Goal: Task Accomplishment & Management: Manage account settings

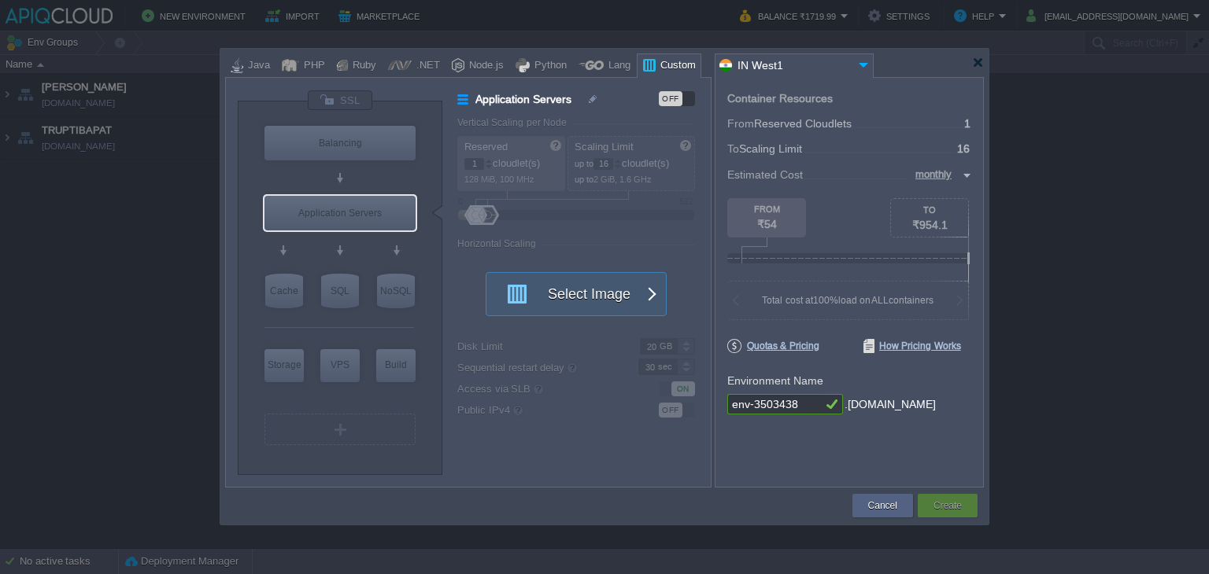
click at [978, 68] on div at bounding box center [604, 63] width 759 height 28
click at [978, 65] on div at bounding box center [978, 63] width 12 height 12
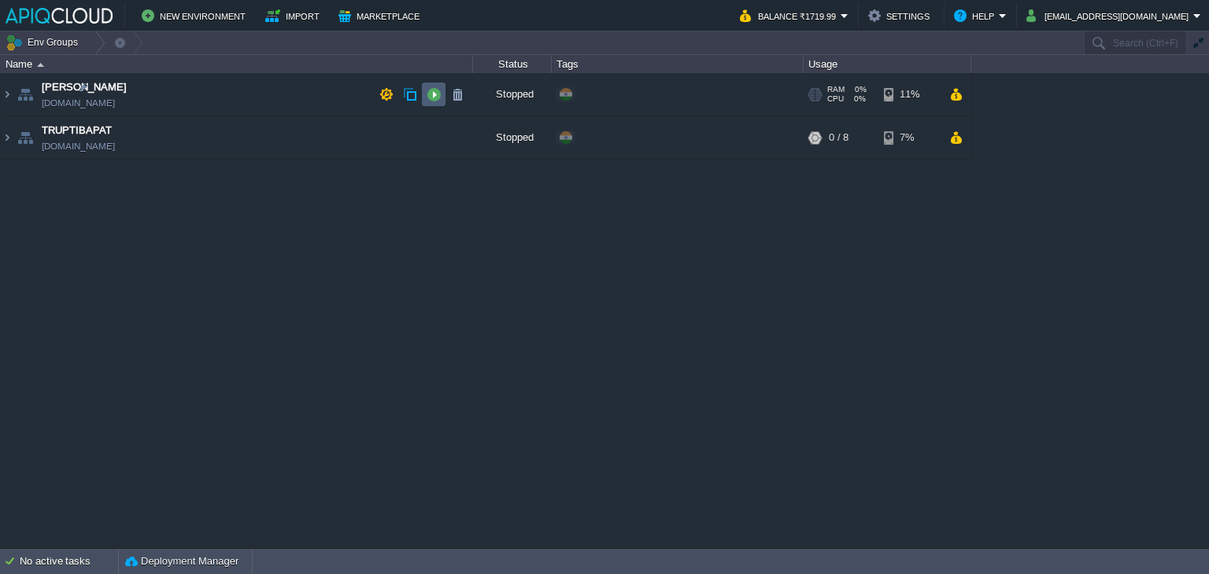
click at [434, 83] on td at bounding box center [434, 95] width 24 height 24
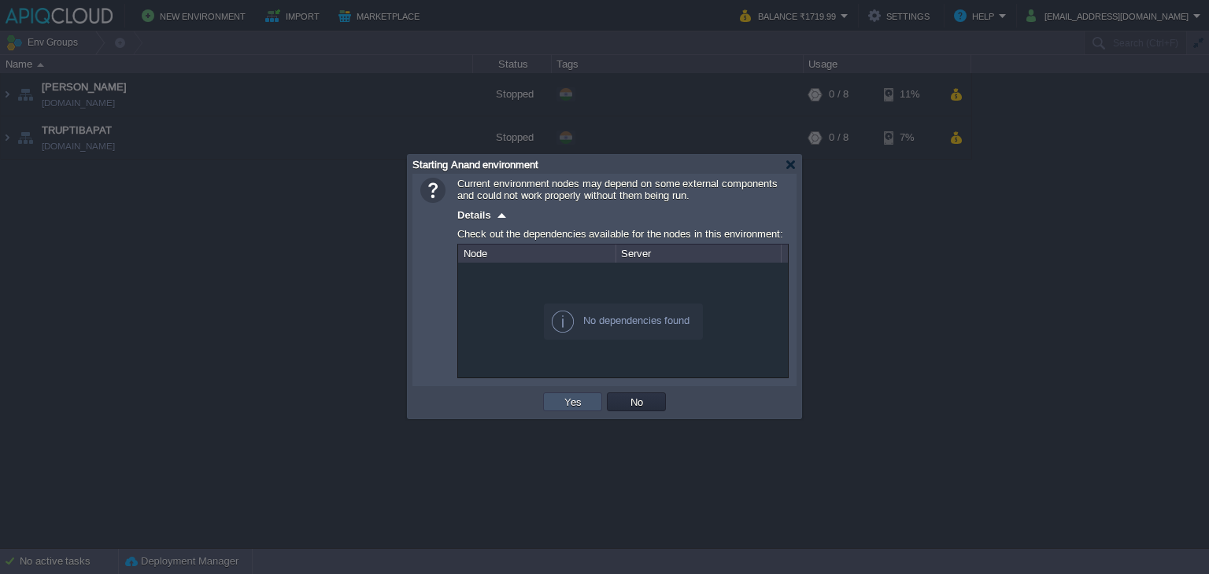
click at [567, 402] on button "Yes" at bounding box center [572, 402] width 27 height 14
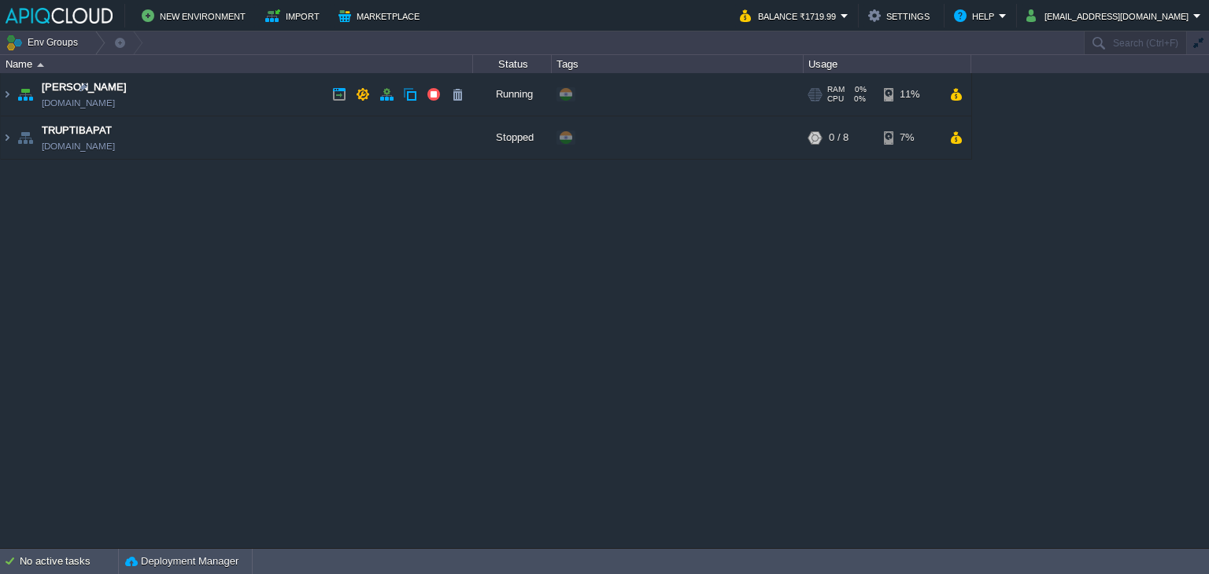
click at [268, 94] on td "Anand [DOMAIN_NAME]" at bounding box center [237, 94] width 472 height 43
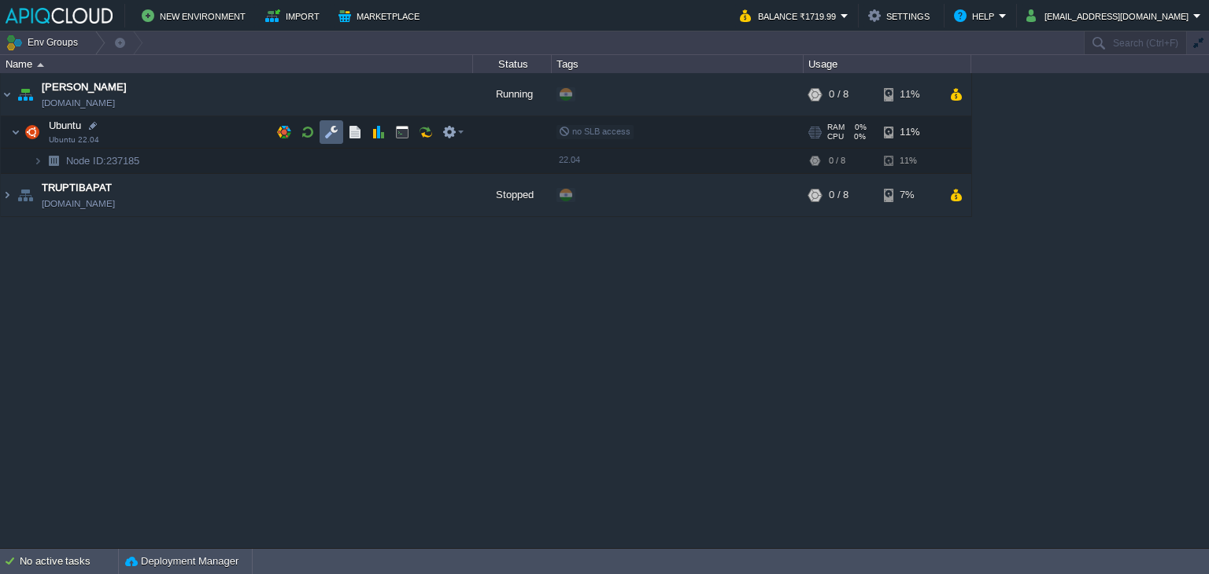
click at [331, 128] on button "button" at bounding box center [331, 132] width 14 height 14
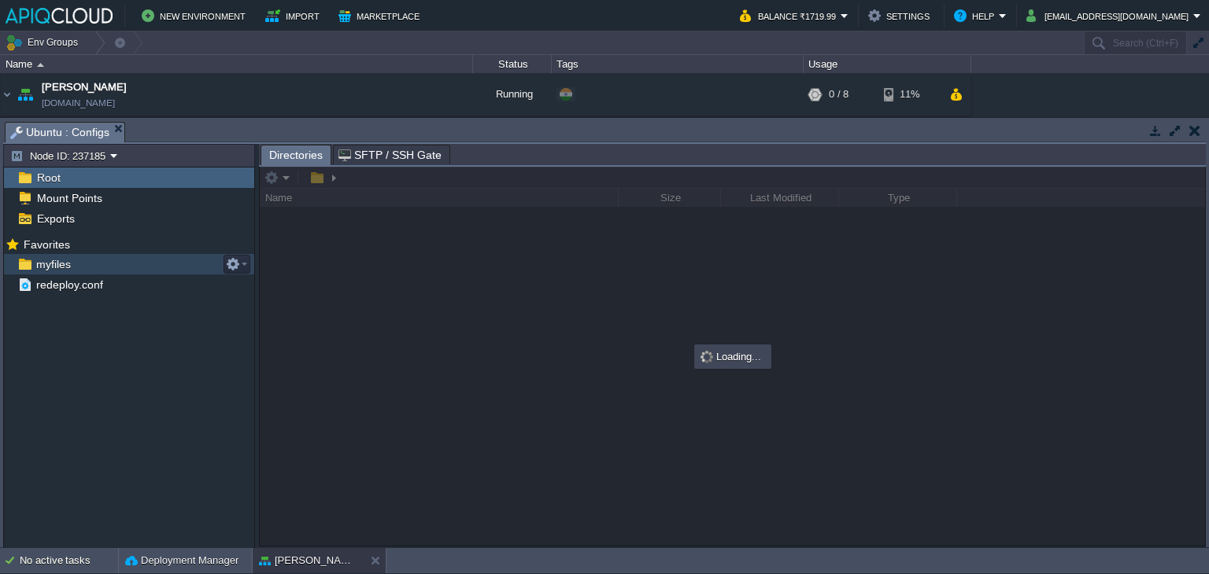
click at [50, 268] on span "myfiles" at bounding box center [53, 264] width 40 height 14
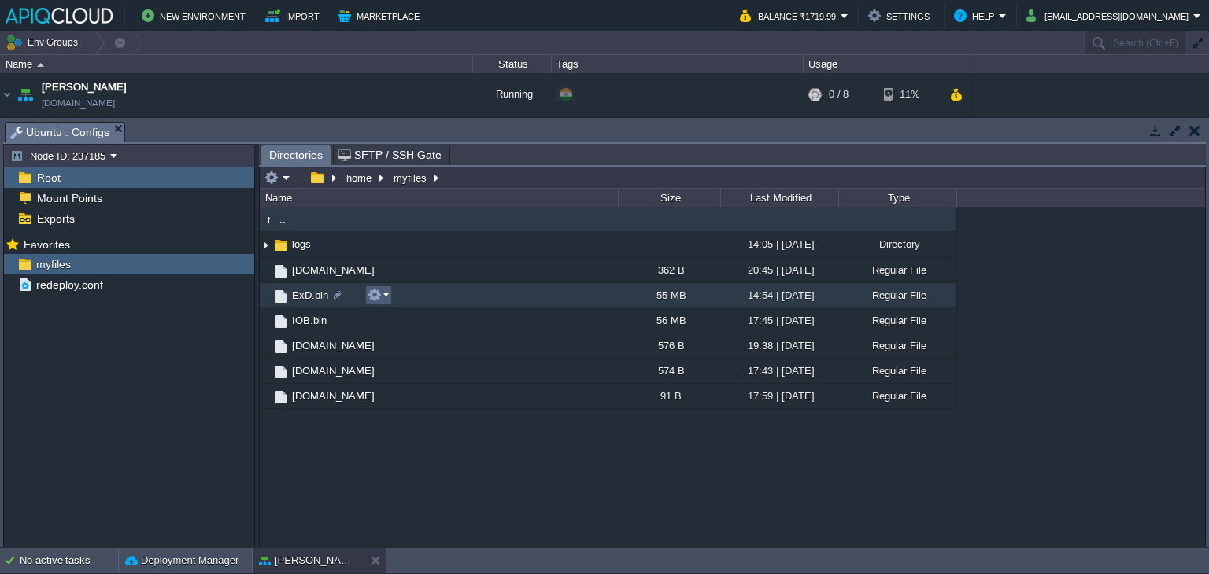
click at [381, 294] on button "button" at bounding box center [374, 295] width 14 height 14
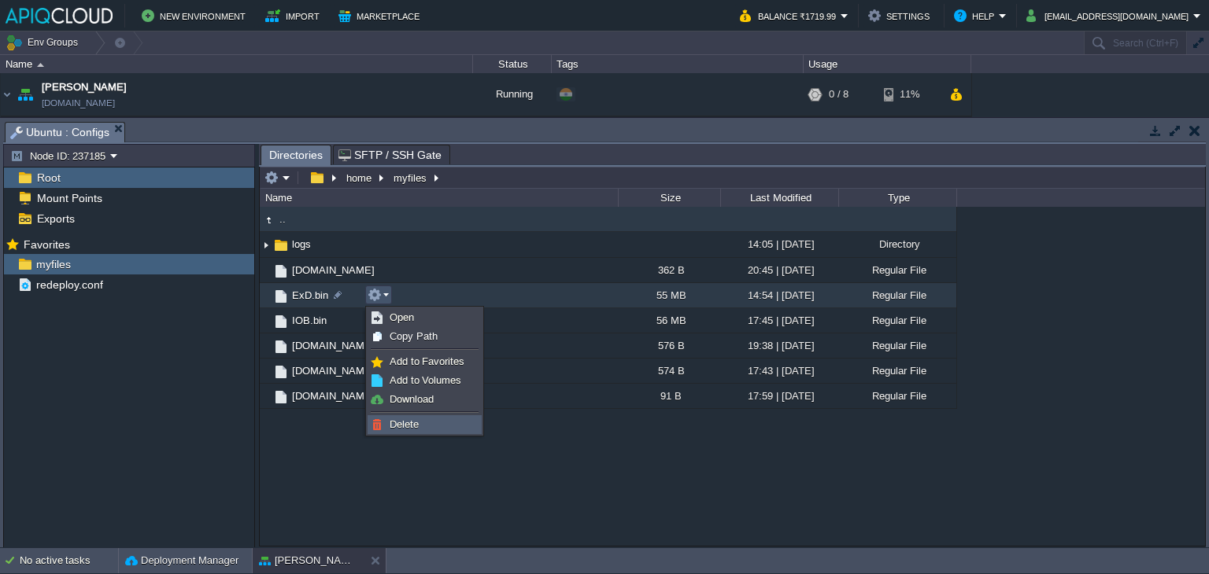
click at [408, 423] on span "Delete" at bounding box center [404, 425] width 29 height 12
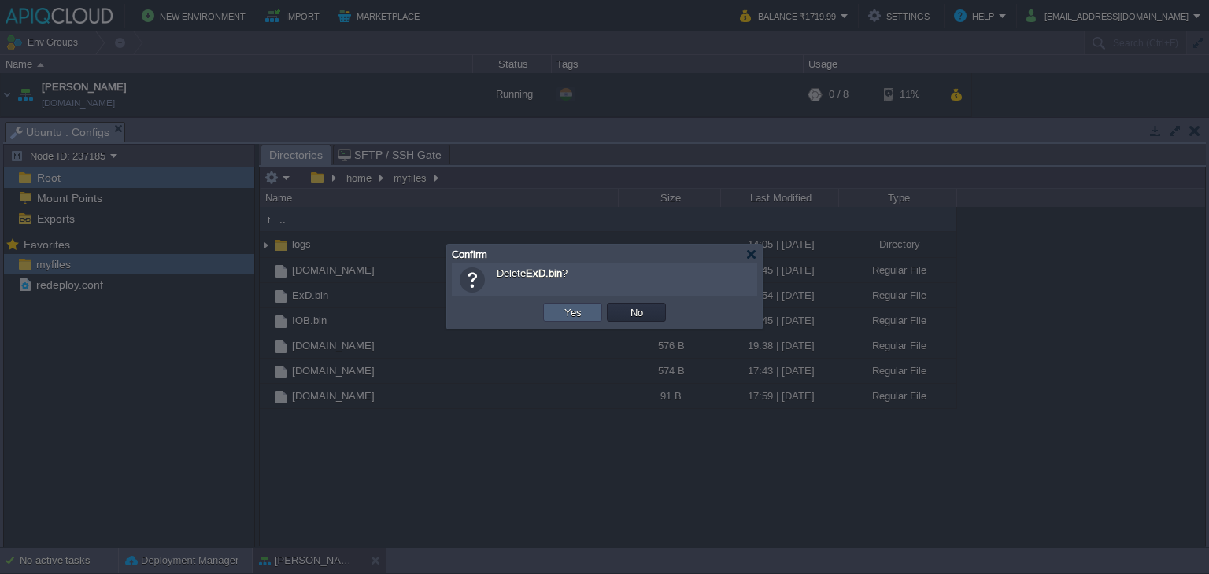
click at [563, 319] on td "Yes" at bounding box center [572, 312] width 59 height 19
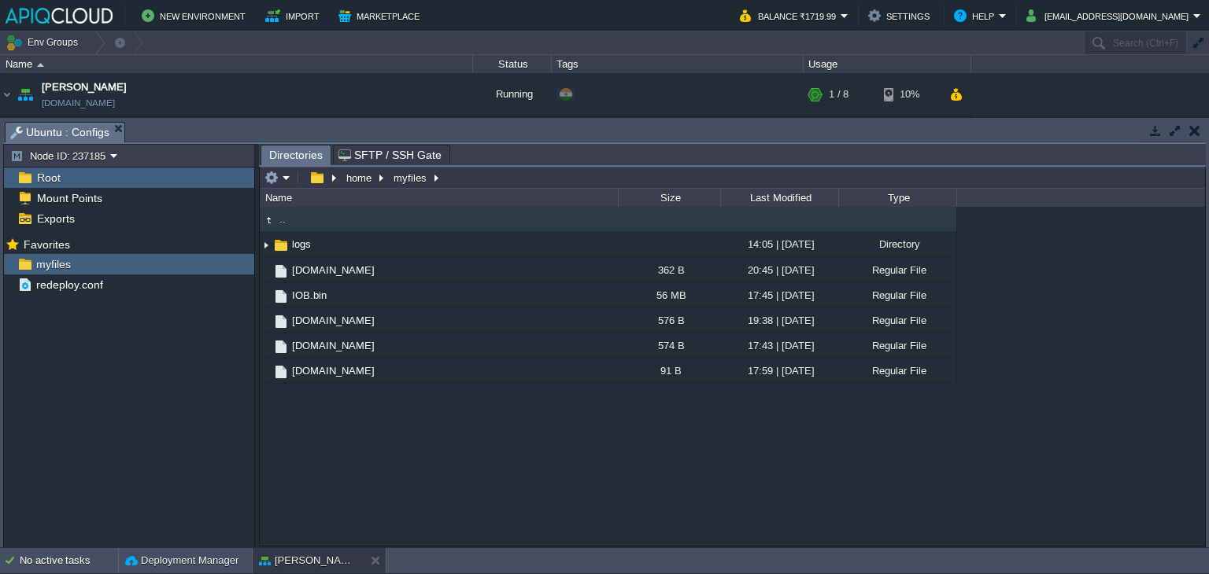
click at [1199, 133] on button "button" at bounding box center [1194, 131] width 11 height 14
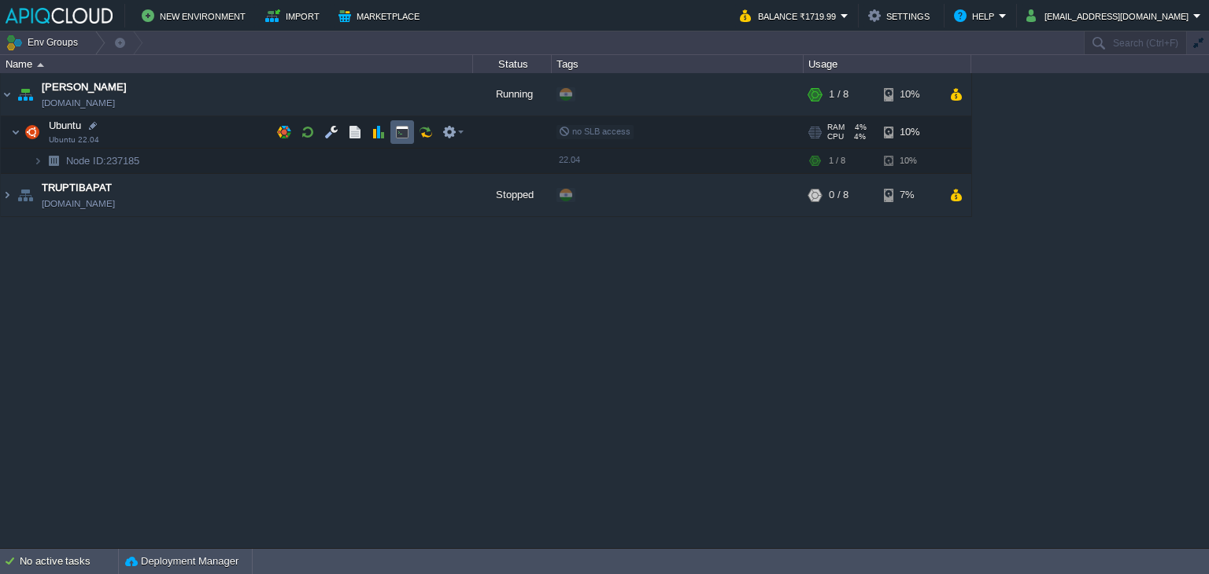
click at [408, 123] on td at bounding box center [402, 132] width 24 height 24
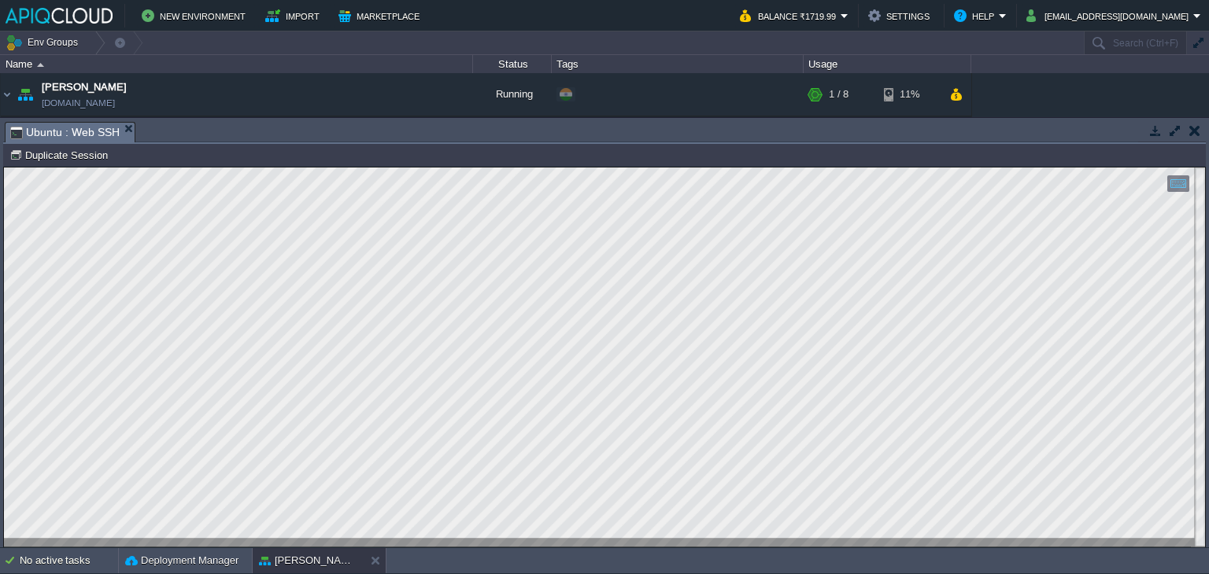
click at [1194, 134] on button "button" at bounding box center [1194, 131] width 11 height 14
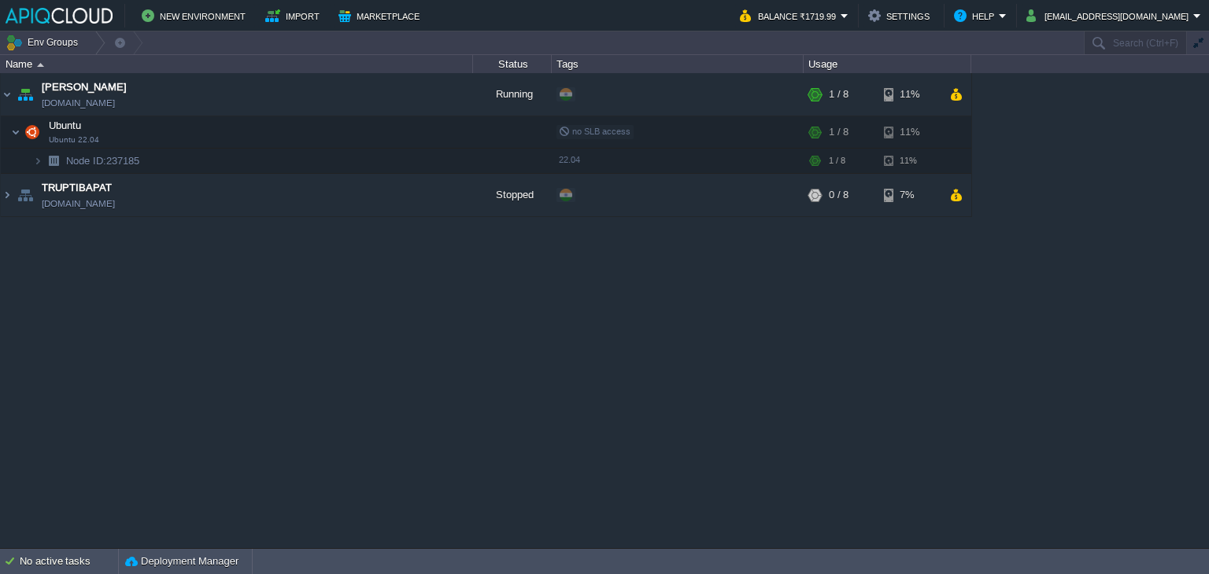
click at [437, 263] on div "Anand [DOMAIN_NAME] Running + Add to Env Group RAM 4% CPU 4% 1 / 8 11% Ubuntu U…" at bounding box center [604, 310] width 1209 height 475
click at [432, 94] on button "button" at bounding box center [434, 94] width 14 height 14
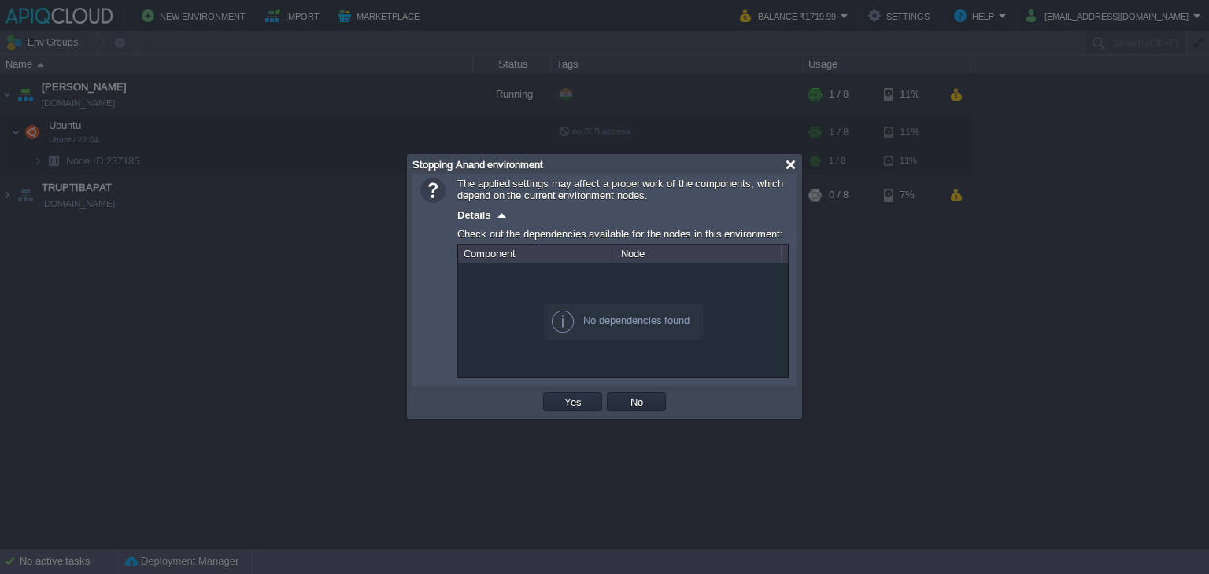
click at [795, 165] on div at bounding box center [791, 165] width 12 height 12
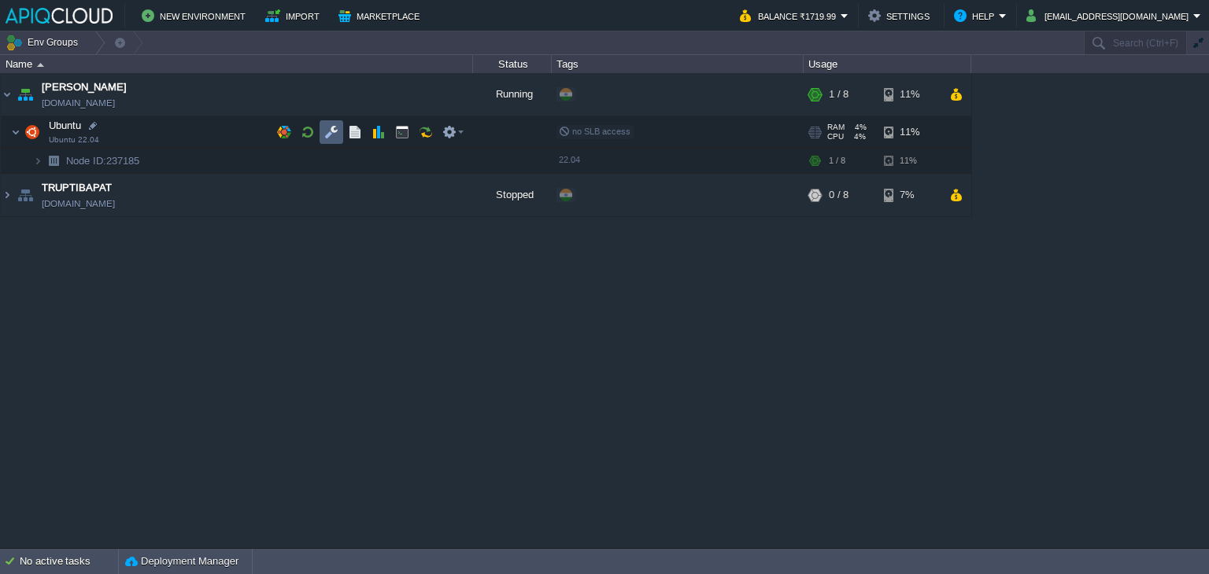
click at [331, 129] on button "button" at bounding box center [331, 132] width 14 height 14
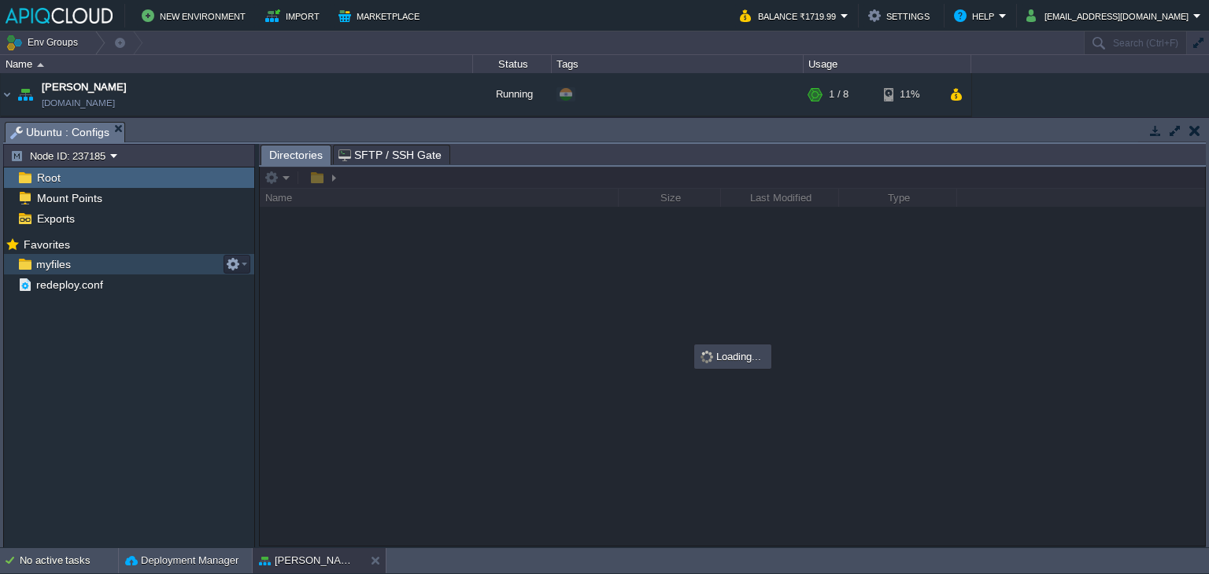
click at [53, 266] on span "myfiles" at bounding box center [53, 264] width 40 height 14
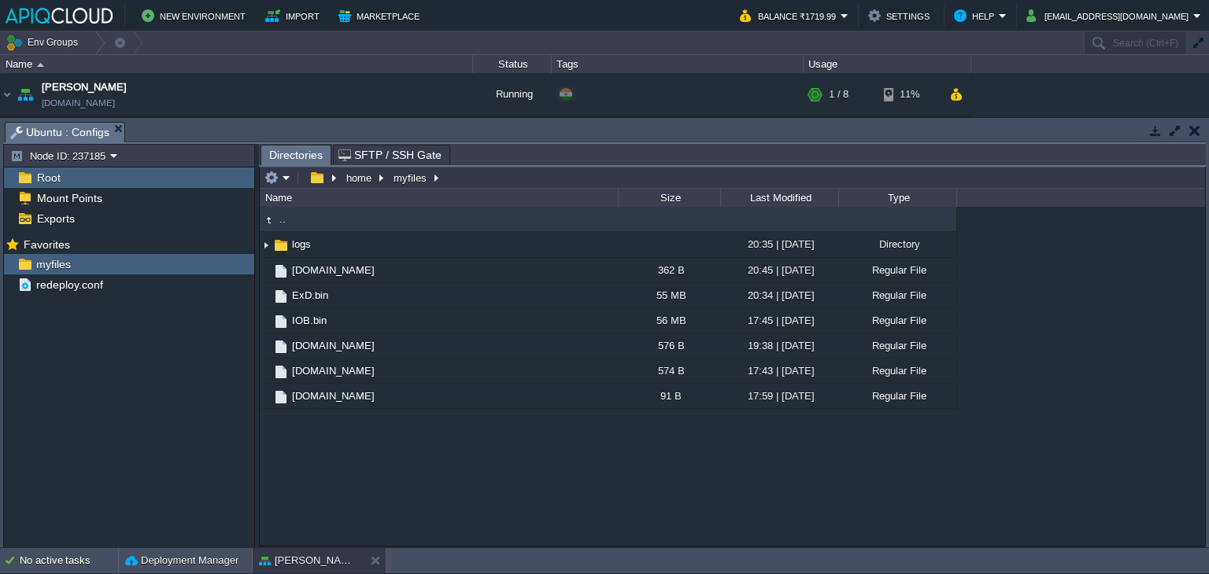
click at [1189, 135] on button "button" at bounding box center [1194, 131] width 11 height 14
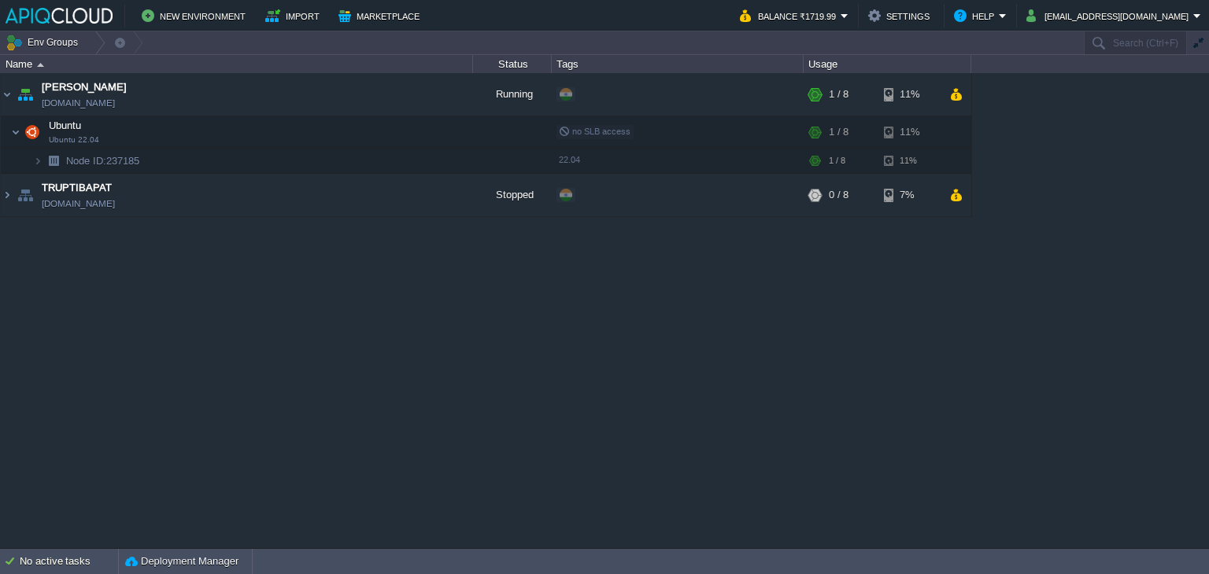
click at [437, 403] on div "Anand [DOMAIN_NAME] Running + Add to Env Group RAM 4% CPU 4% 1 / 8 11% Ubuntu U…" at bounding box center [604, 310] width 1209 height 475
click at [431, 95] on button "button" at bounding box center [434, 94] width 14 height 14
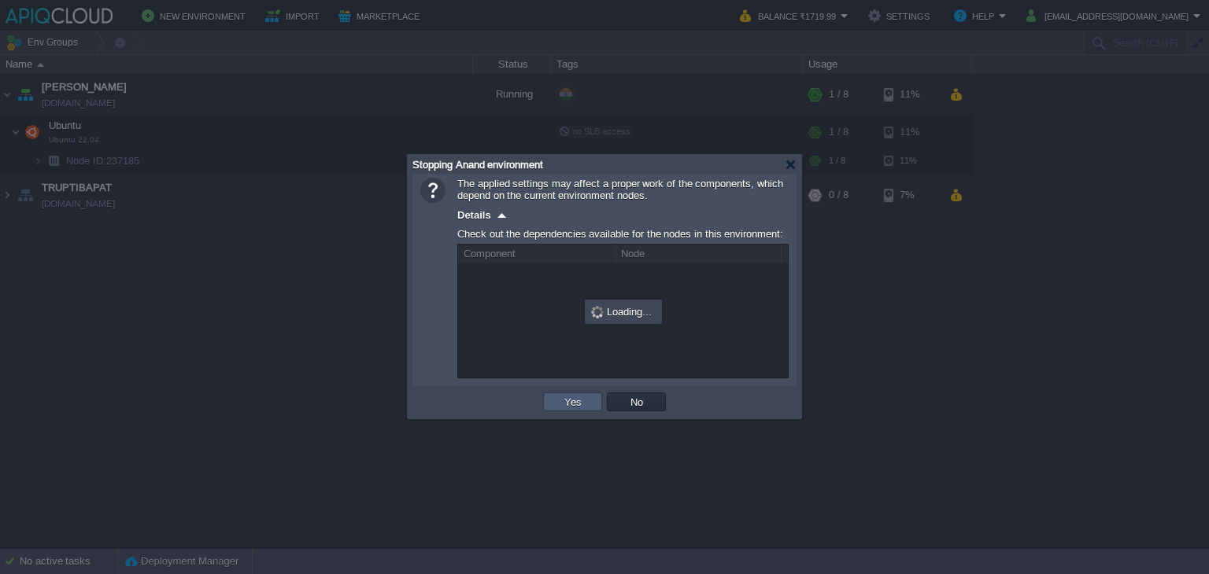
click at [554, 401] on td "Yes" at bounding box center [572, 402] width 59 height 19
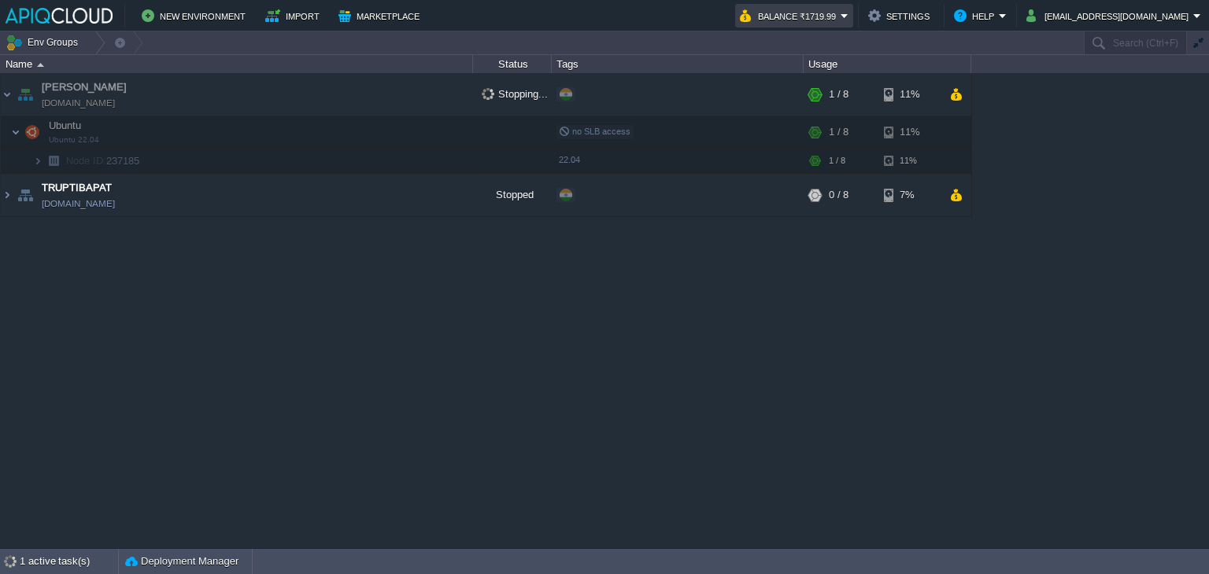
click at [840, 17] on button "Balance ₹1719.99" at bounding box center [790, 15] width 101 height 19
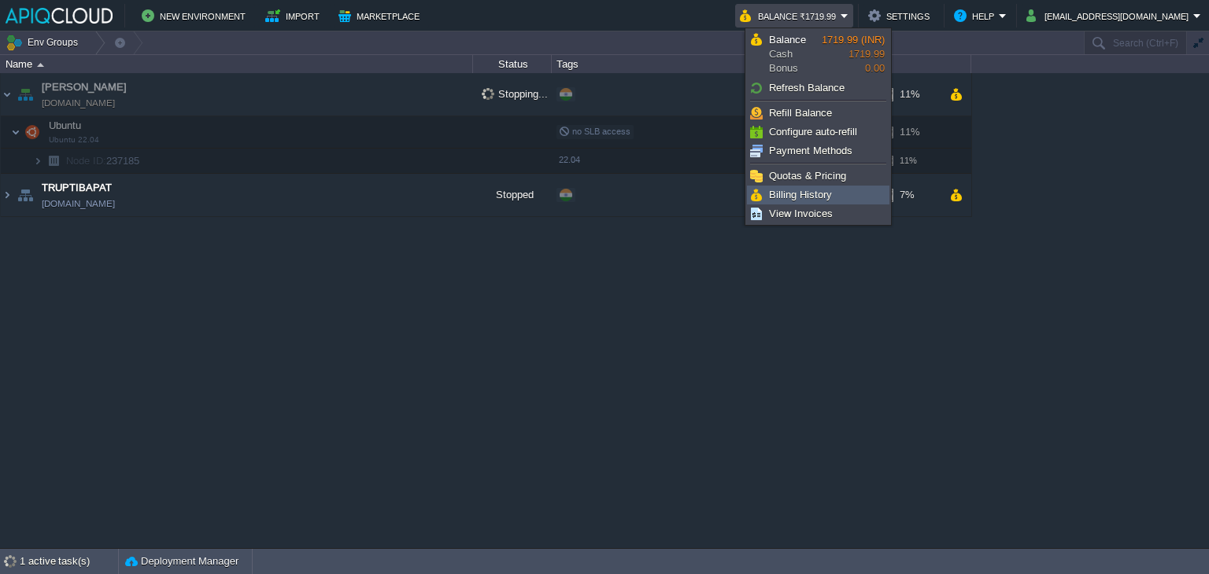
click at [781, 186] on link "Billing History" at bounding box center [818, 194] width 141 height 17
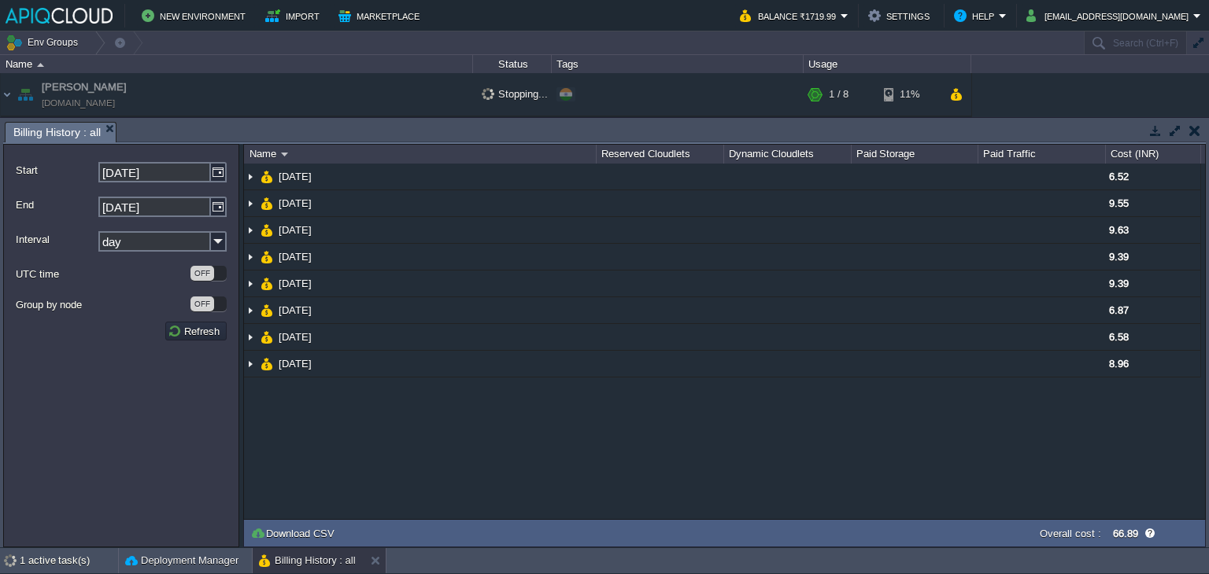
click at [1187, 127] on td at bounding box center [1194, 130] width 20 height 19
